Goal: Task Accomplishment & Management: Manage account settings

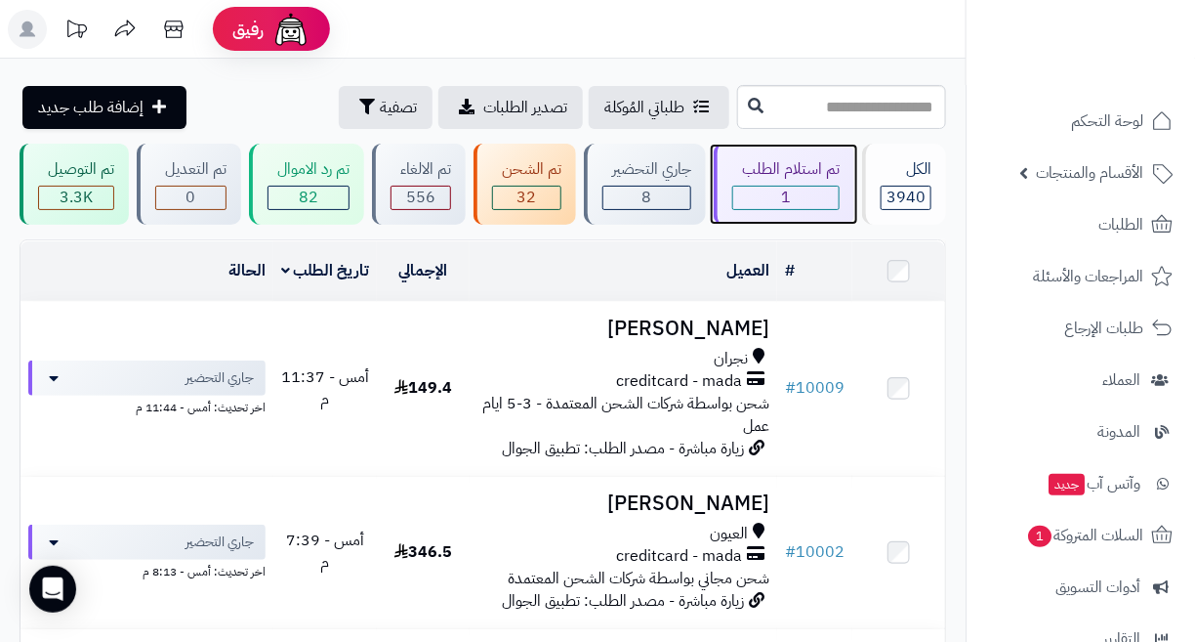
click at [806, 177] on div "تم استلام الطلب" at bounding box center [786, 169] width 107 height 22
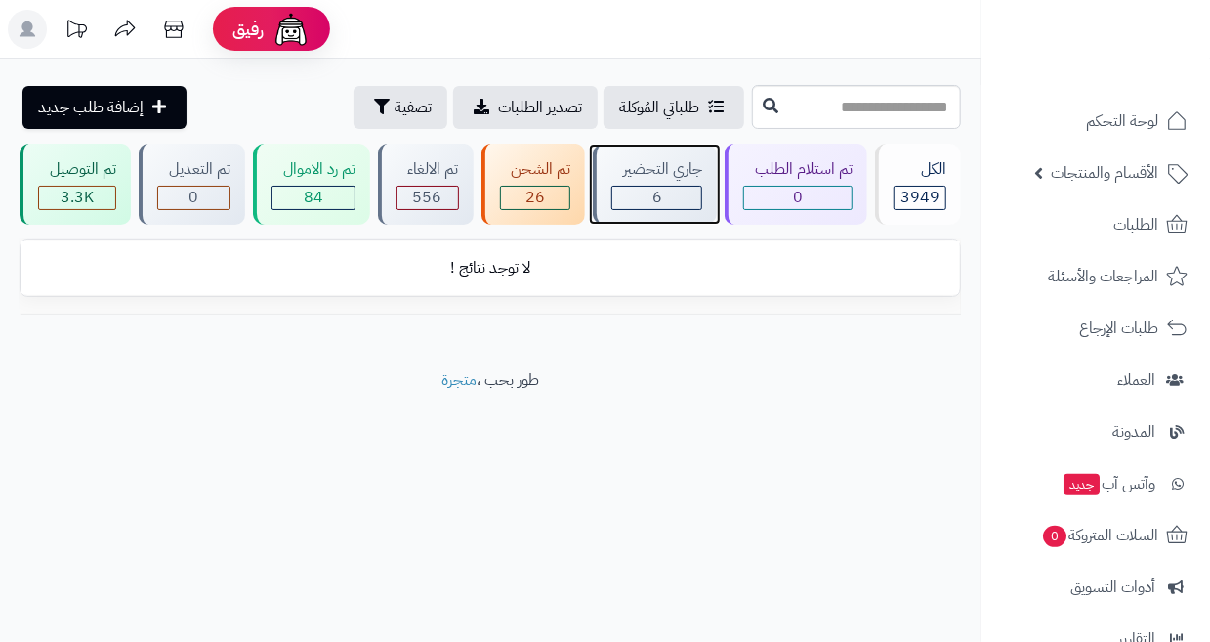
click at [699, 175] on div "جاري التحضير" at bounding box center [656, 169] width 91 height 22
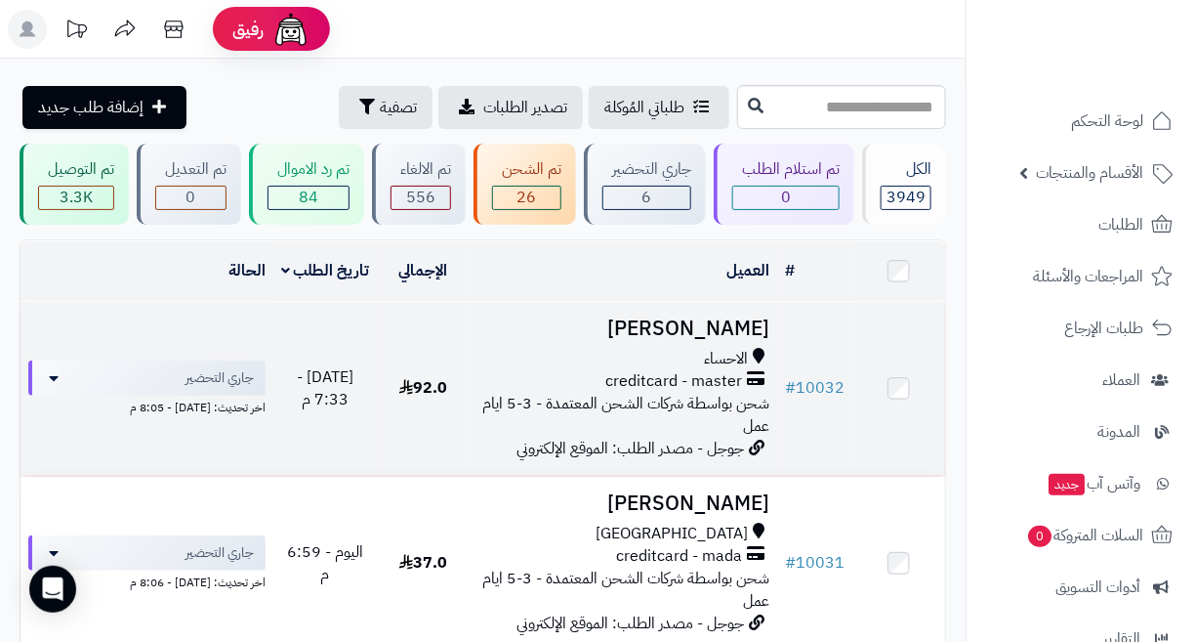
click at [671, 382] on span "creditcard - master" at bounding box center [674, 381] width 137 height 22
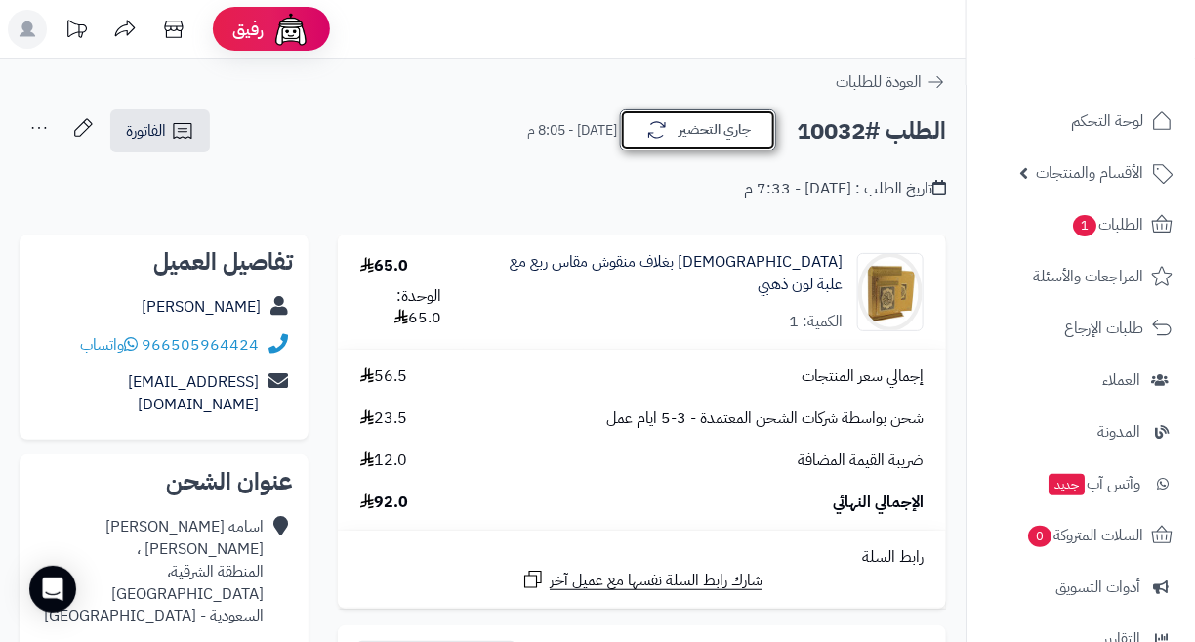
click at [693, 131] on button "جاري التحضير" at bounding box center [698, 129] width 156 height 41
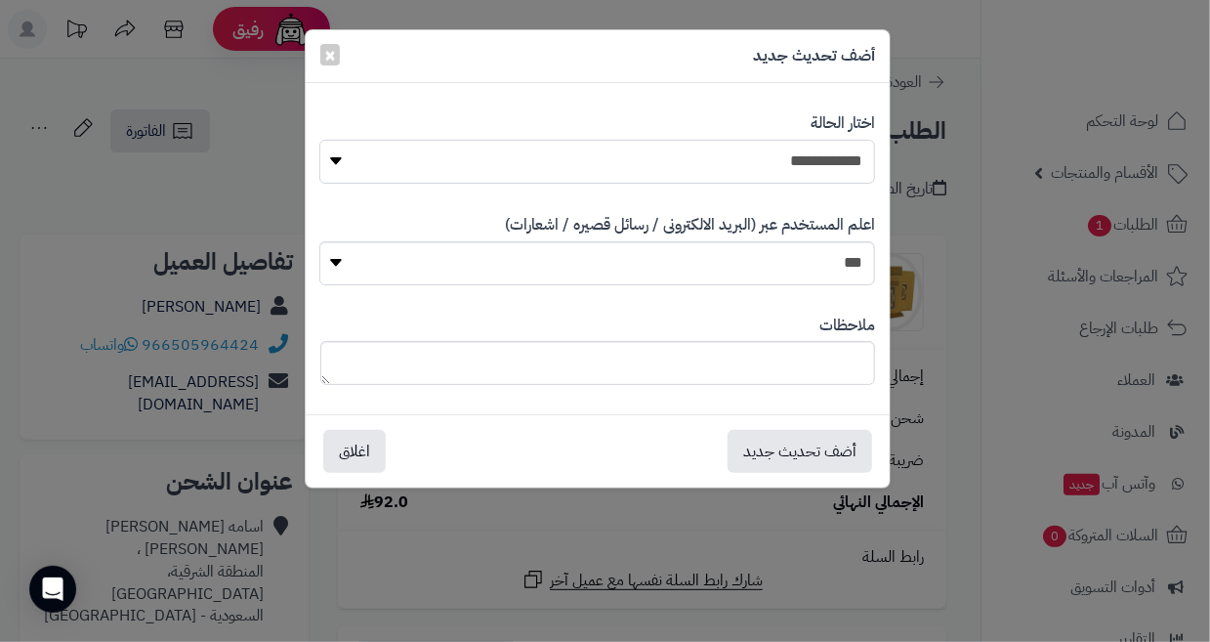
click at [784, 170] on select "**********" at bounding box center [597, 162] width 556 height 44
select select "**"
click at [319, 140] on select "**********" at bounding box center [597, 162] width 556 height 44
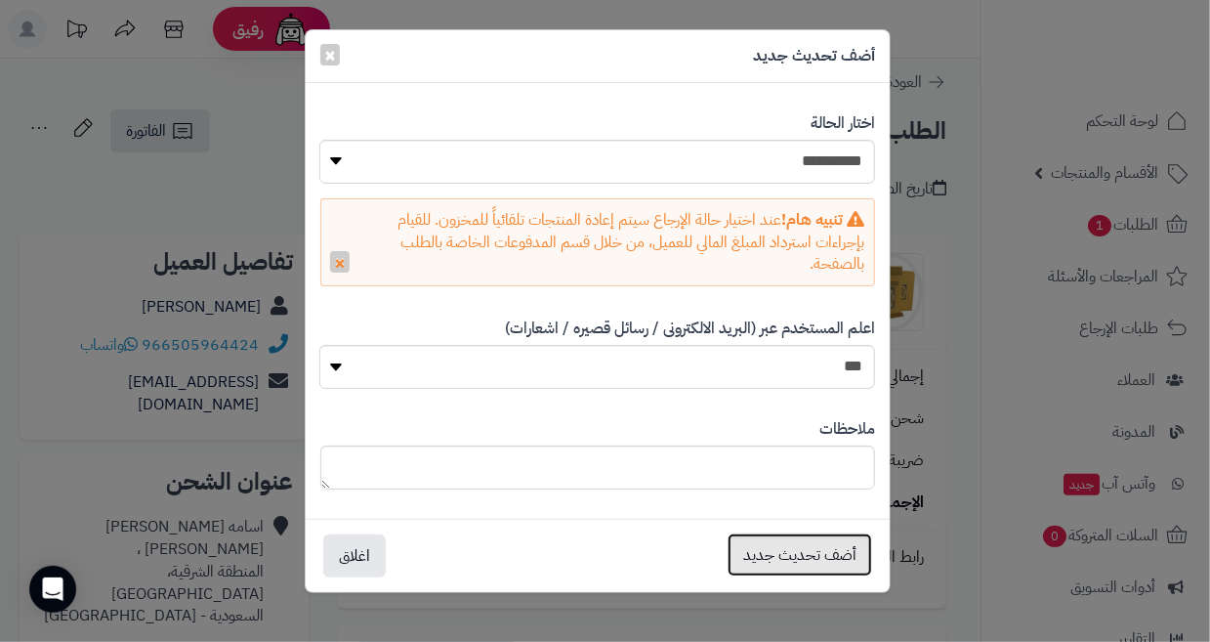
click at [788, 560] on button "أضف تحديث جديد" at bounding box center [800, 554] width 145 height 43
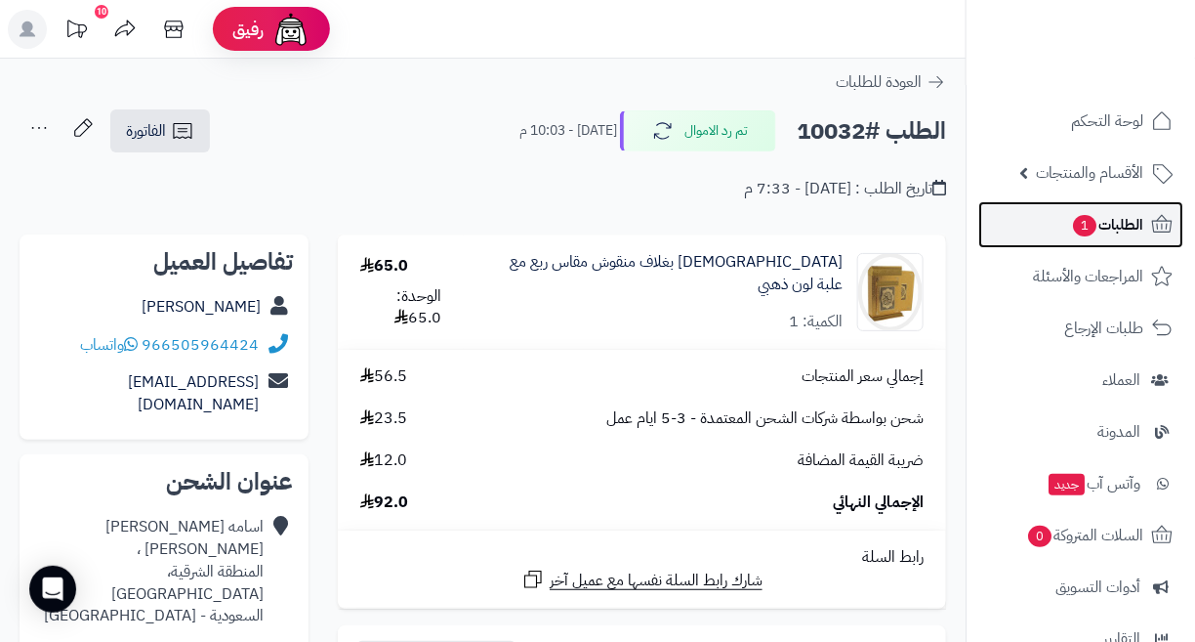
click at [1129, 218] on span "الطلبات 1" at bounding box center [1107, 224] width 72 height 27
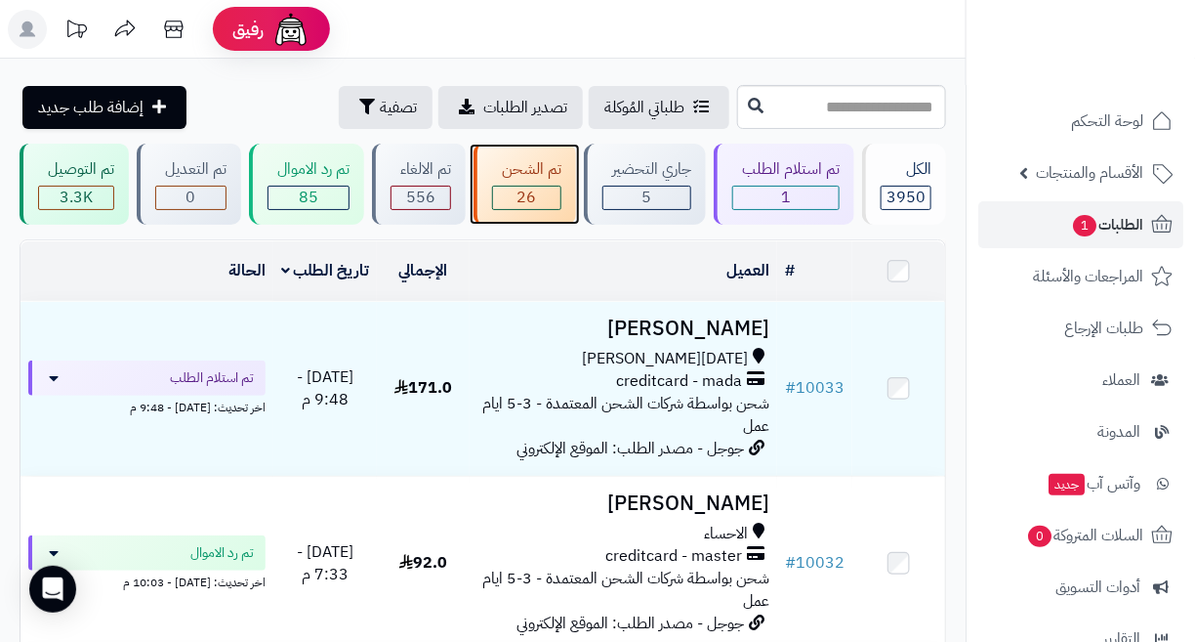
click at [539, 163] on div "تم الشحن" at bounding box center [526, 169] width 69 height 22
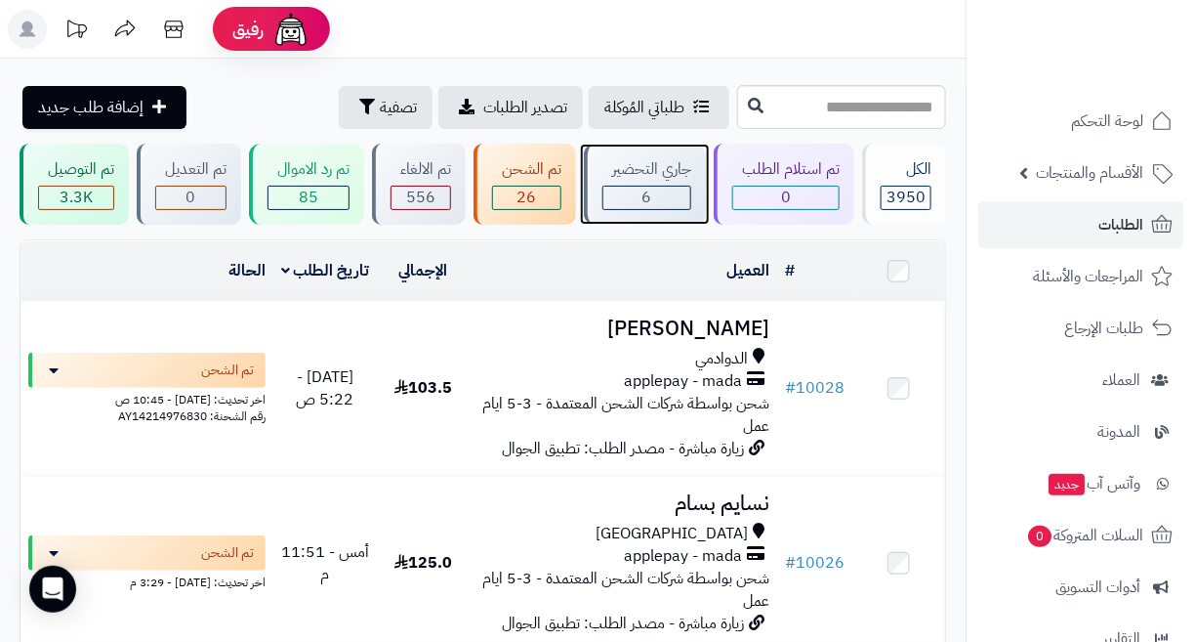
click at [660, 158] on div "جاري التحضير" at bounding box center [647, 169] width 89 height 22
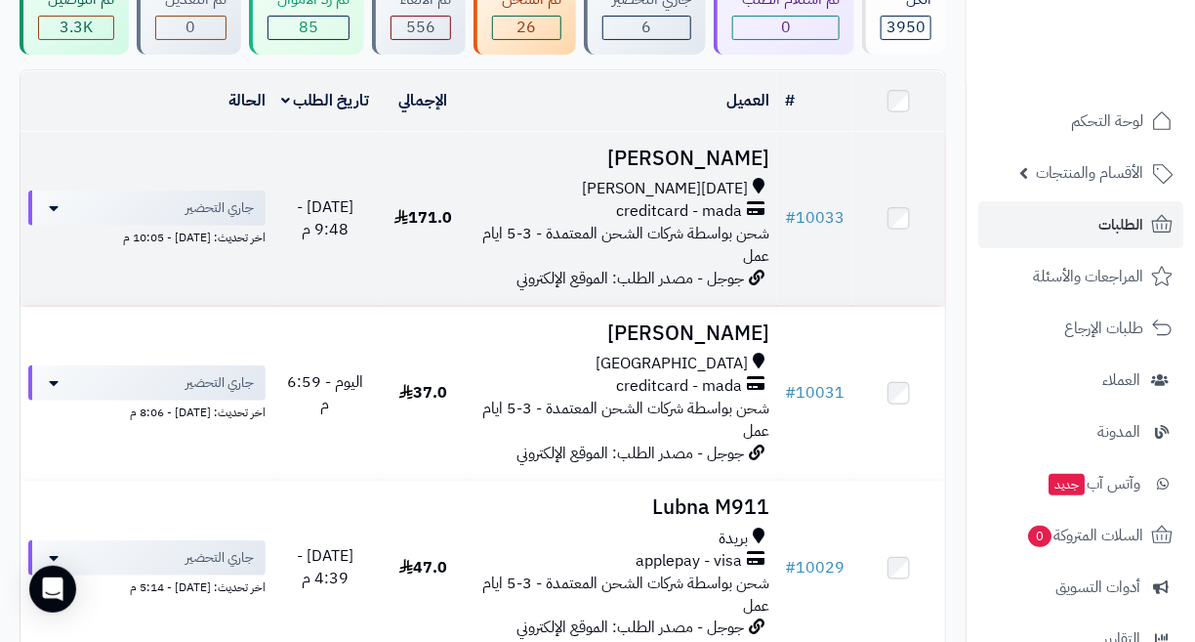
scroll to position [391, 0]
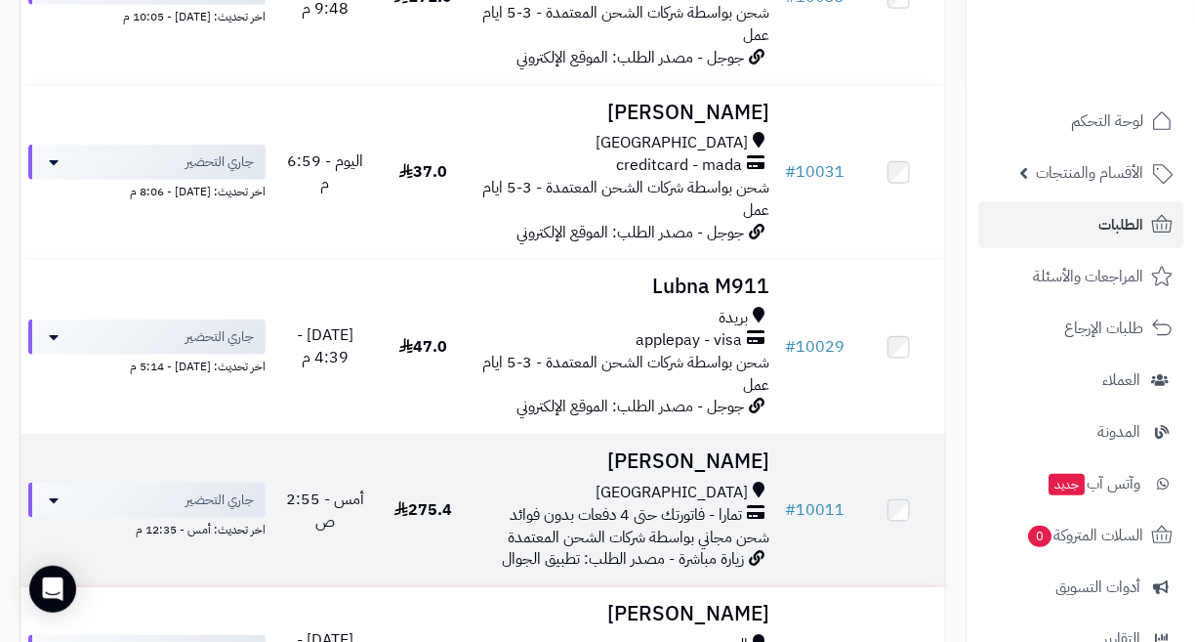
click at [675, 504] on span "تمارا - فاتورتك حتى 4 دفعات بدون فوائد" at bounding box center [626, 515] width 232 height 22
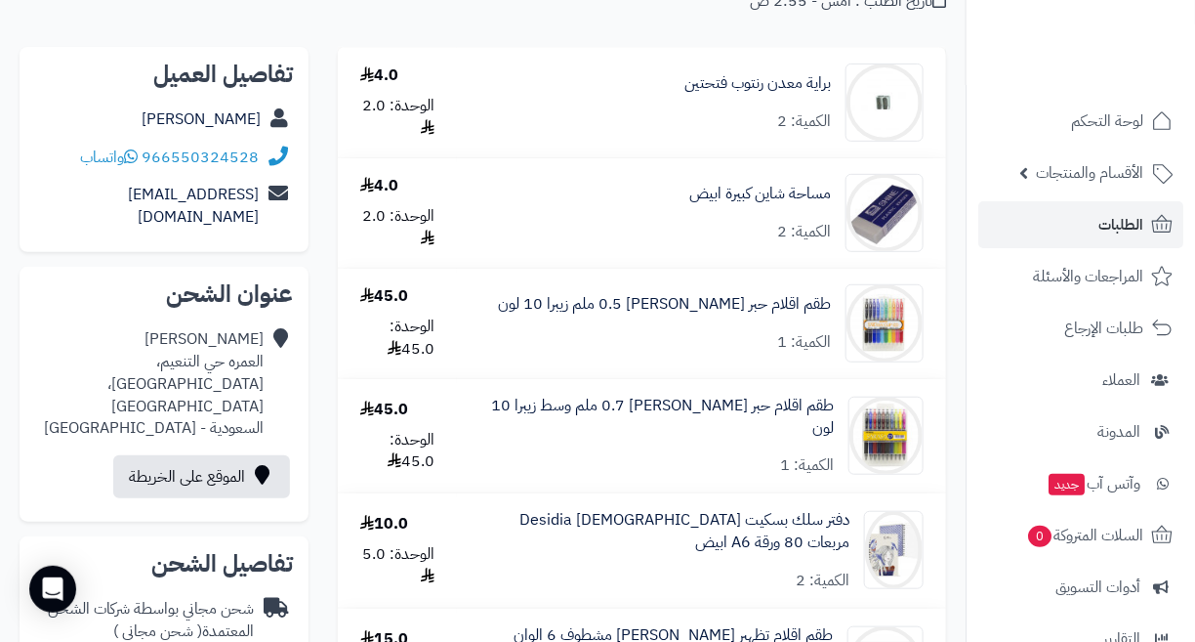
scroll to position [195, 0]
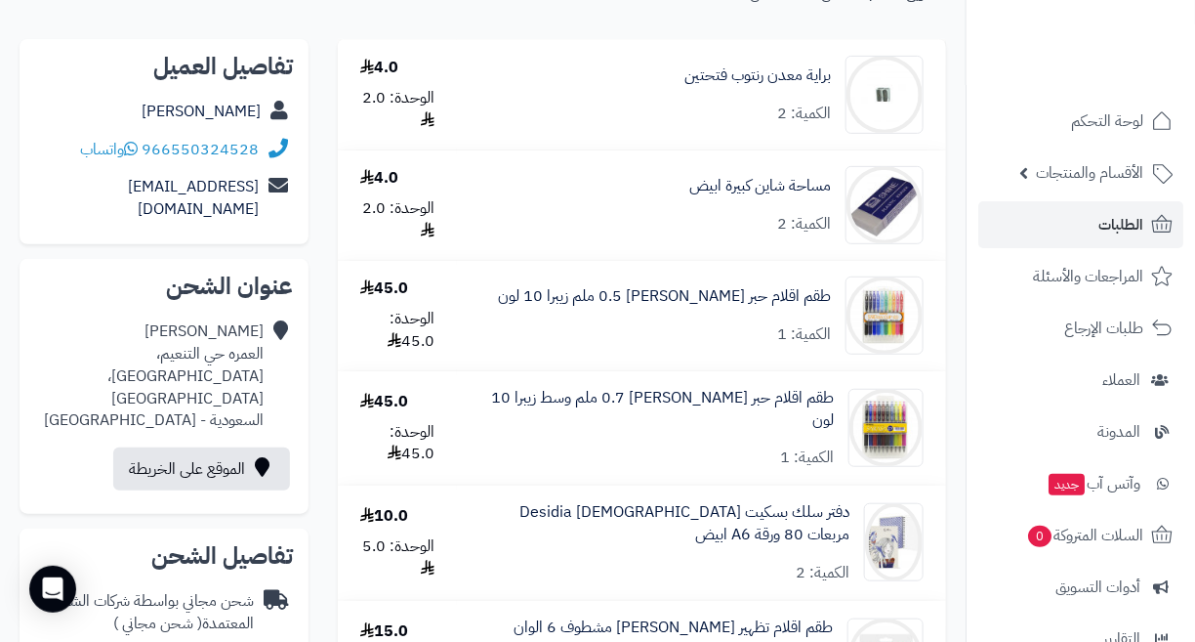
click at [35, 274] on h2 "عنوان الشحن" at bounding box center [164, 285] width 258 height 23
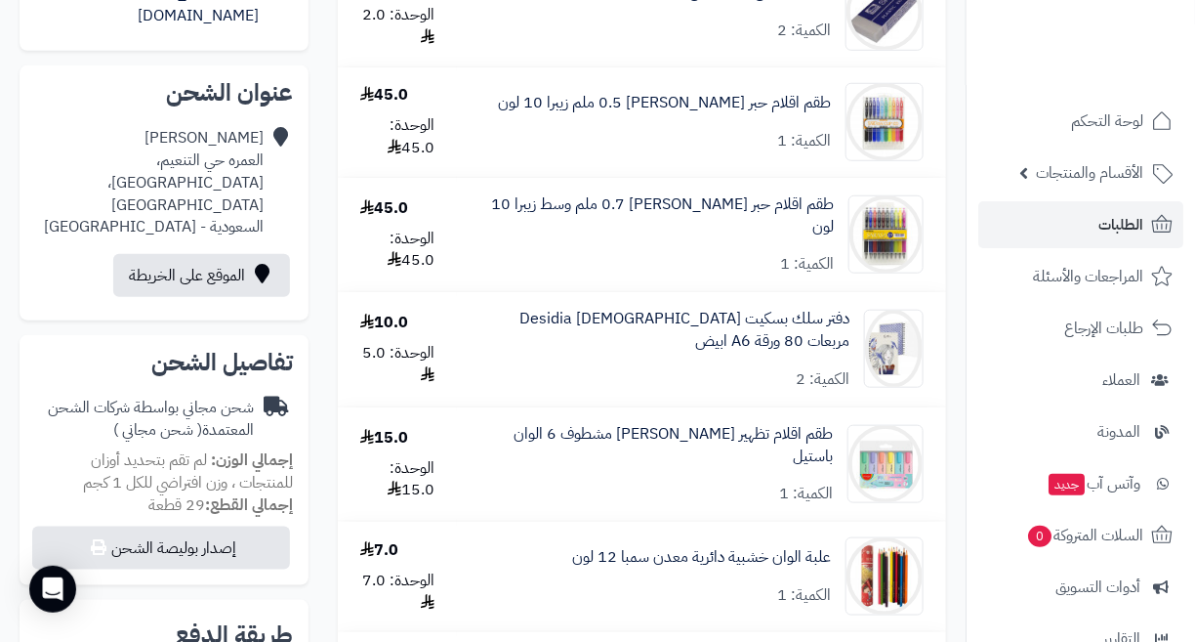
scroll to position [391, 0]
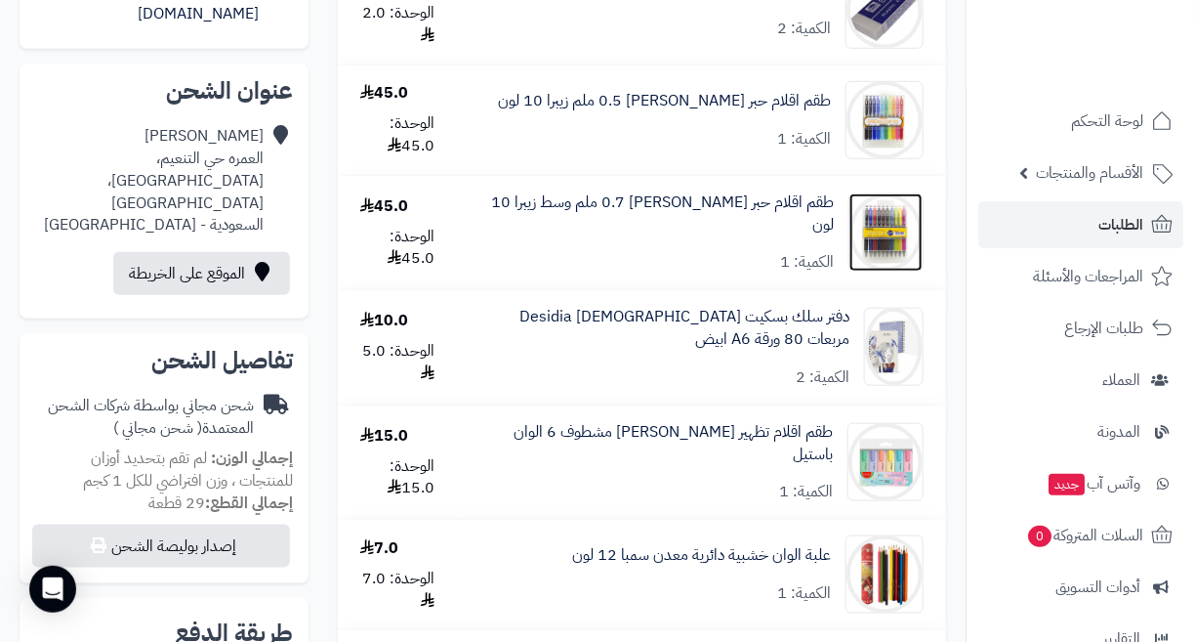
click at [882, 231] on img at bounding box center [886, 232] width 73 height 78
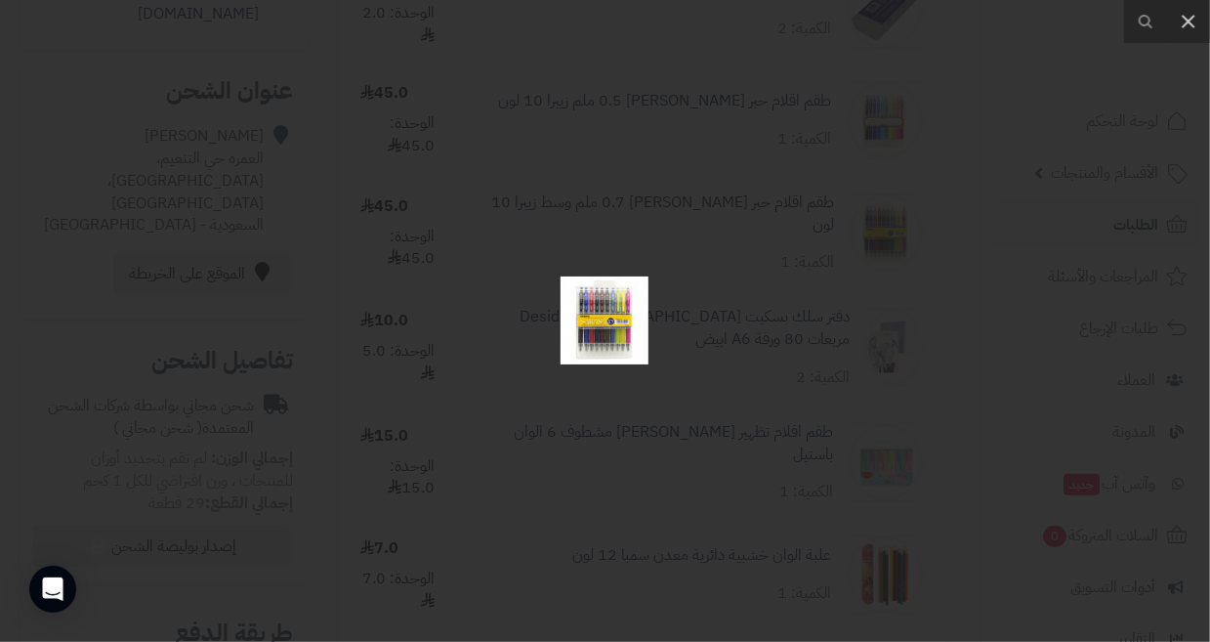
click at [715, 235] on div at bounding box center [605, 321] width 1210 height 642
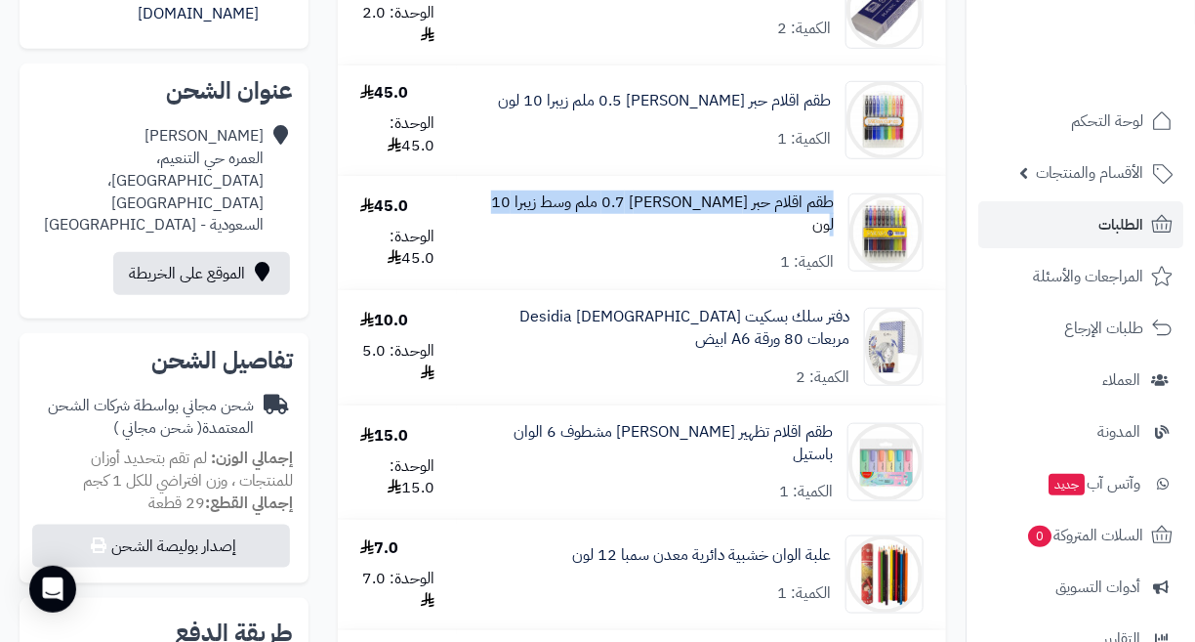
drag, startPoint x: 516, startPoint y: 224, endPoint x: 828, endPoint y: 214, distance: 312.7
click at [828, 214] on div "طقم اقلام حبر ساراسا كليب 0.7 ملم وسط زيبرا 10 لون الكمية: 1" at bounding box center [657, 232] width 355 height 83
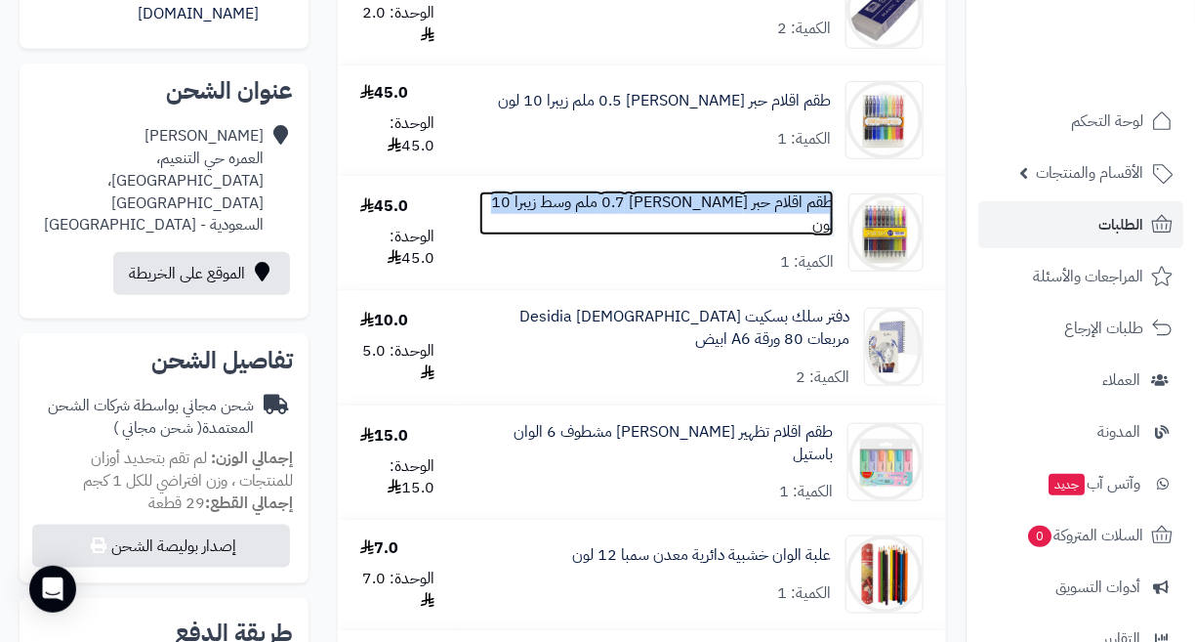
copy link "طقم اقلام حبر ساراسا كليب 0.7 ملم وسط زيبرا 10 لون"
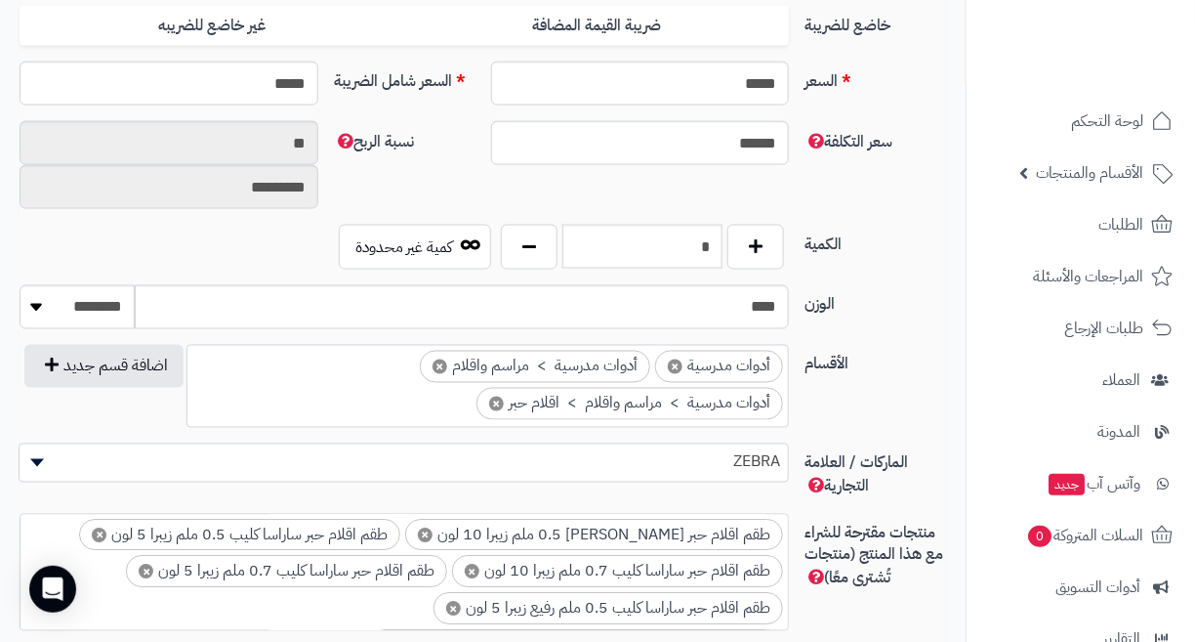
scroll to position [879, 0]
click at [524, 238] on button "button" at bounding box center [529, 246] width 57 height 45
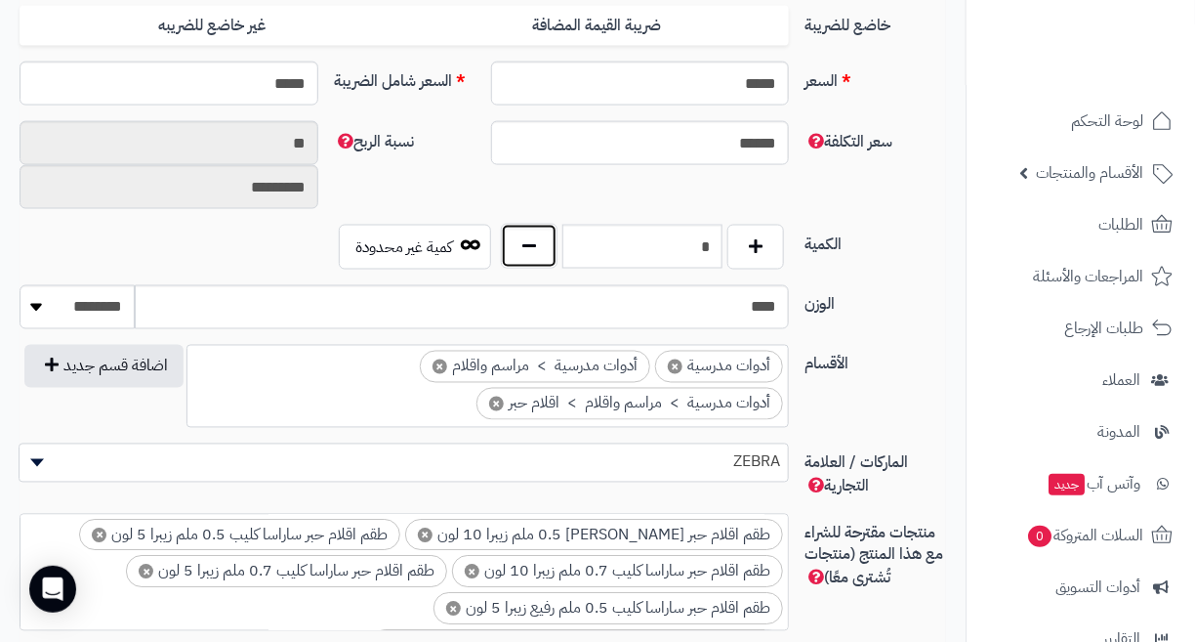
click at [524, 239] on button "button" at bounding box center [529, 246] width 57 height 45
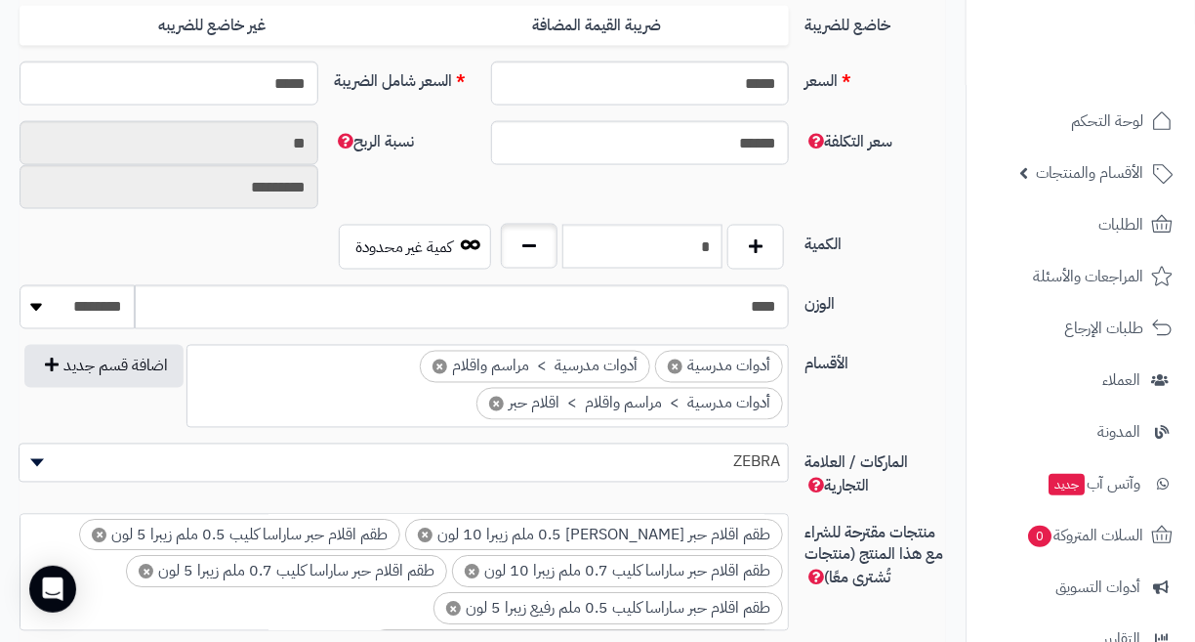
type input "*"
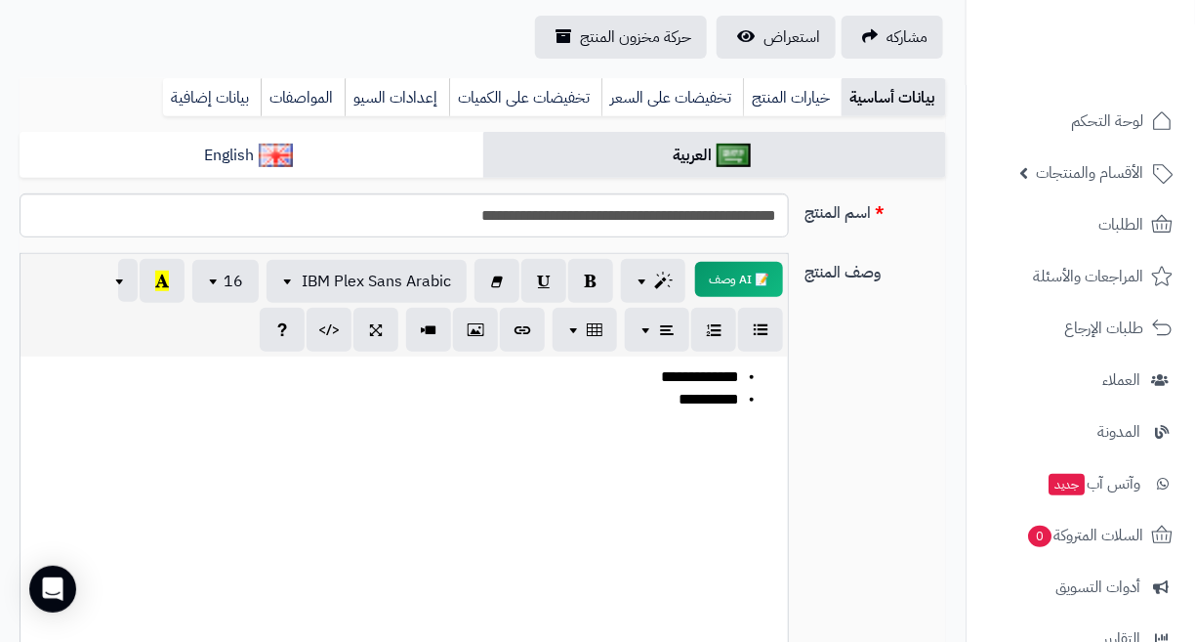
scroll to position [0, 0]
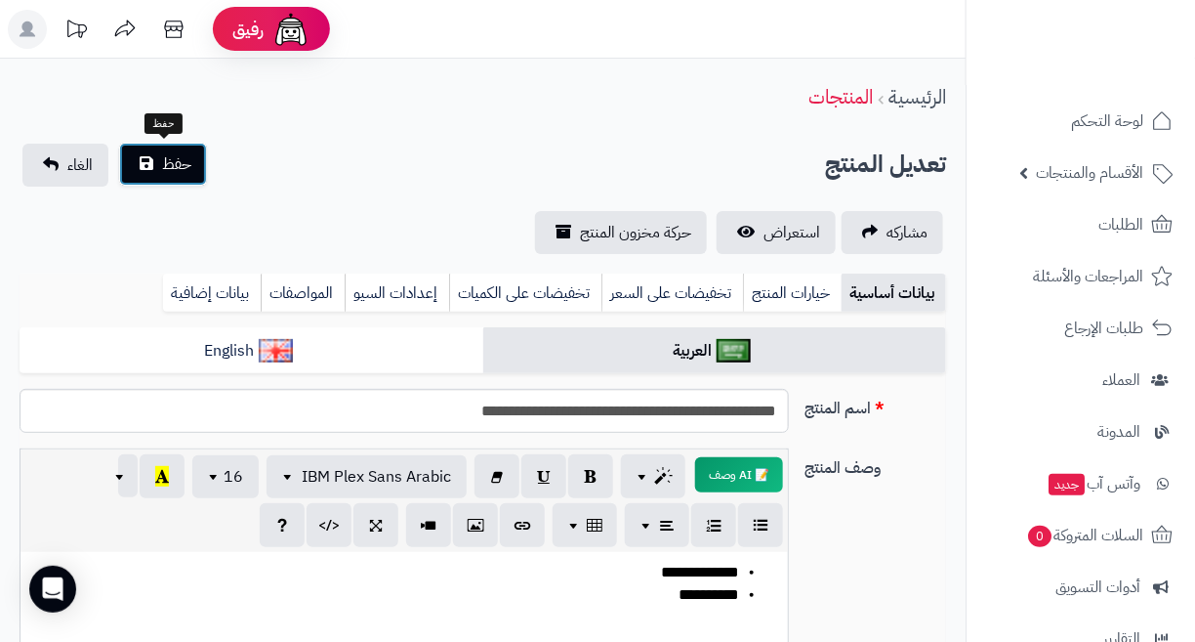
click at [182, 158] on span "حفظ" at bounding box center [176, 163] width 29 height 23
